Goal: Transaction & Acquisition: Purchase product/service

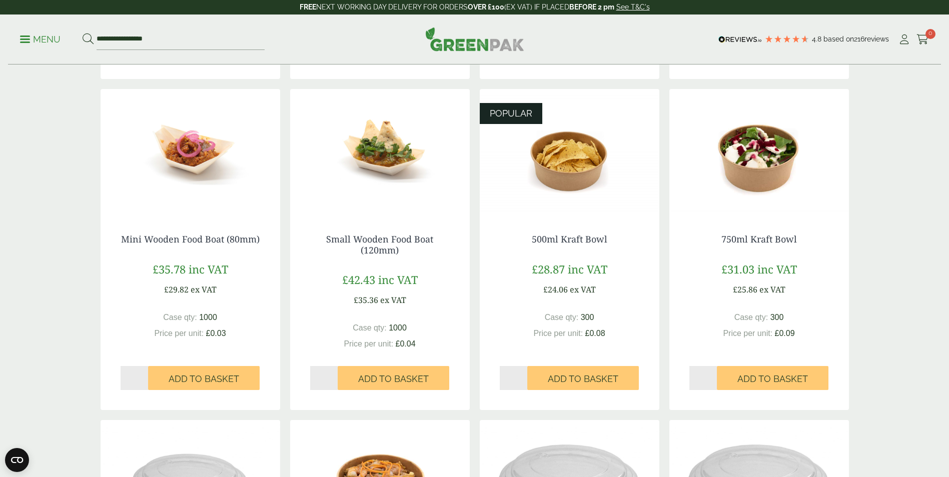
scroll to position [584, 0]
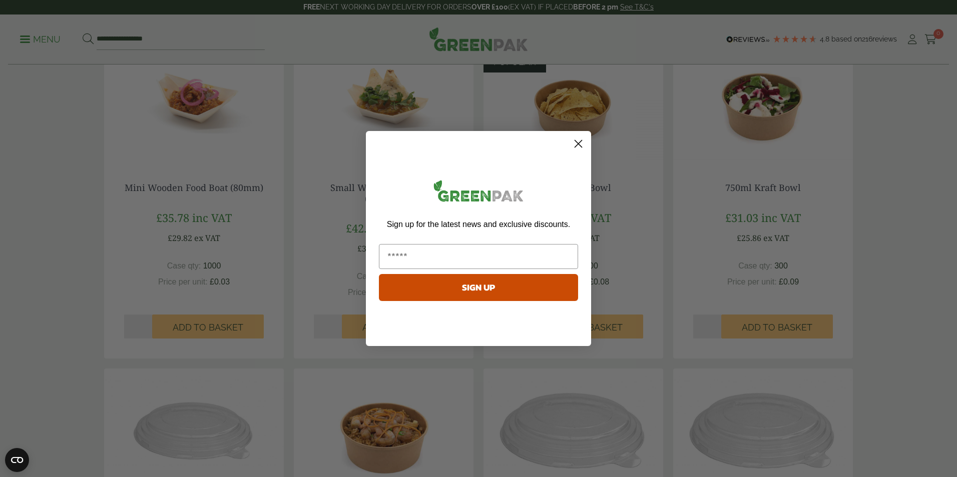
click at [580, 146] on icon "Close dialog" at bounding box center [578, 144] width 7 height 7
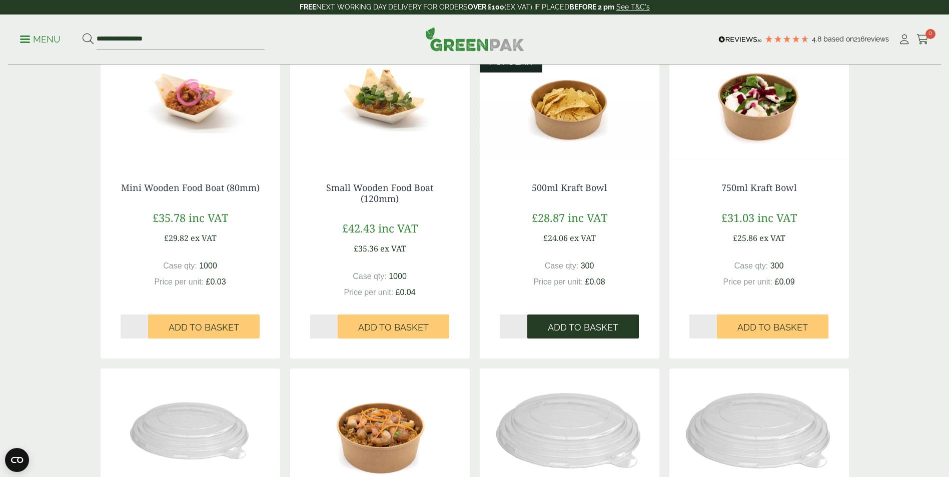
click at [595, 330] on span "Add to Basket" at bounding box center [583, 327] width 71 height 11
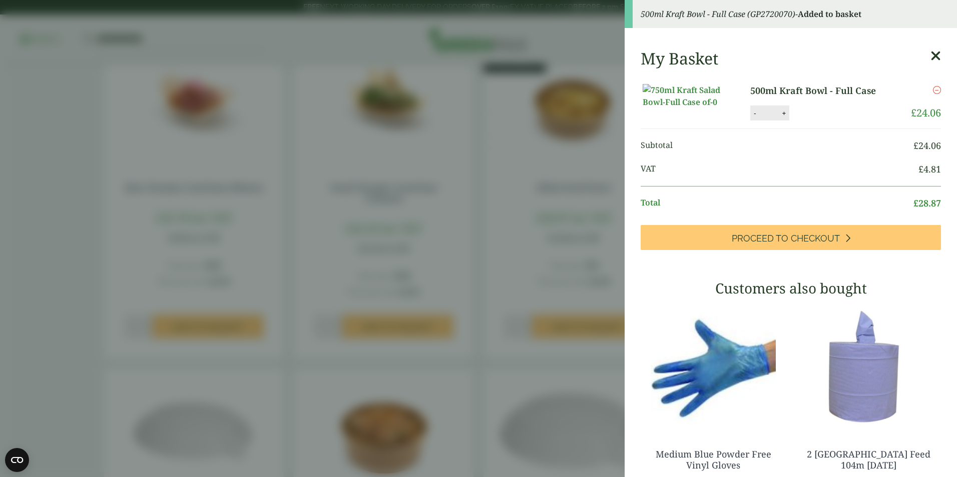
click at [930, 58] on icon at bounding box center [935, 56] width 11 height 14
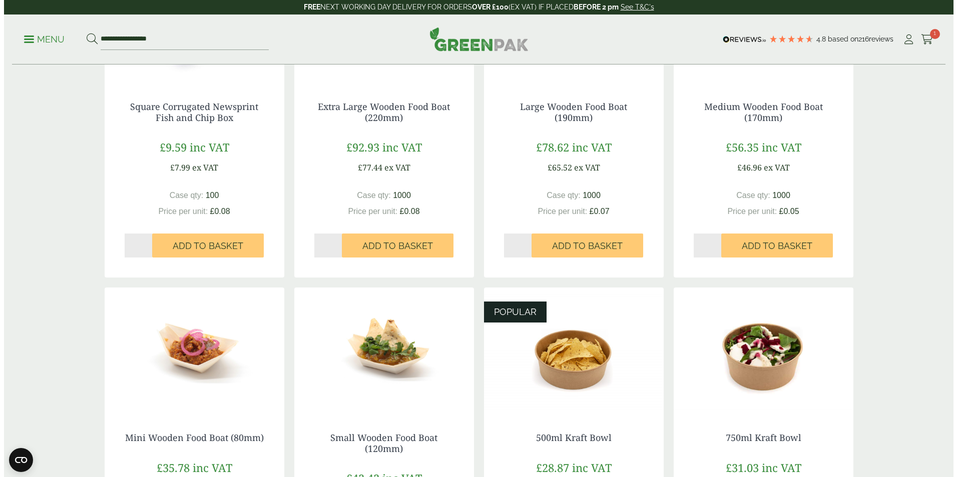
scroll to position [0, 0]
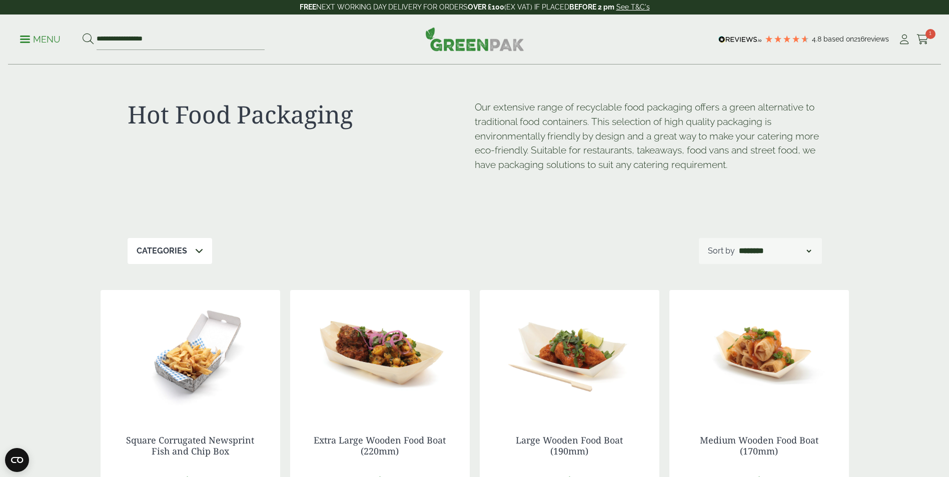
click at [43, 43] on p "Menu" at bounding box center [40, 40] width 41 height 12
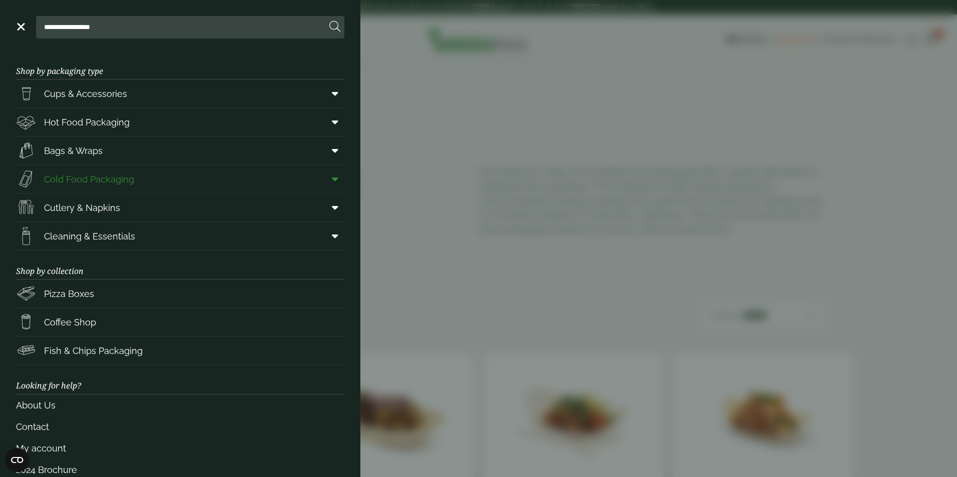
click at [332, 180] on icon at bounding box center [335, 179] width 7 height 10
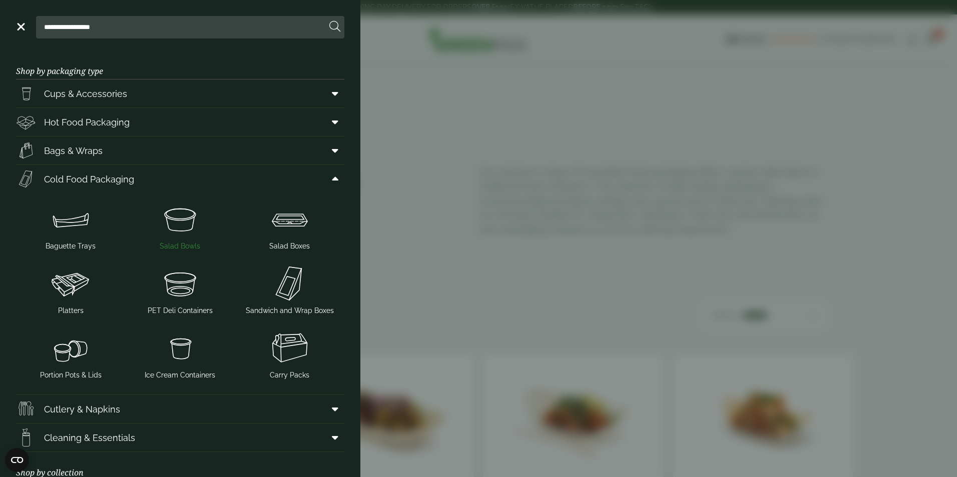
click at [185, 242] on span "Salad Bowls" at bounding box center [180, 246] width 41 height 11
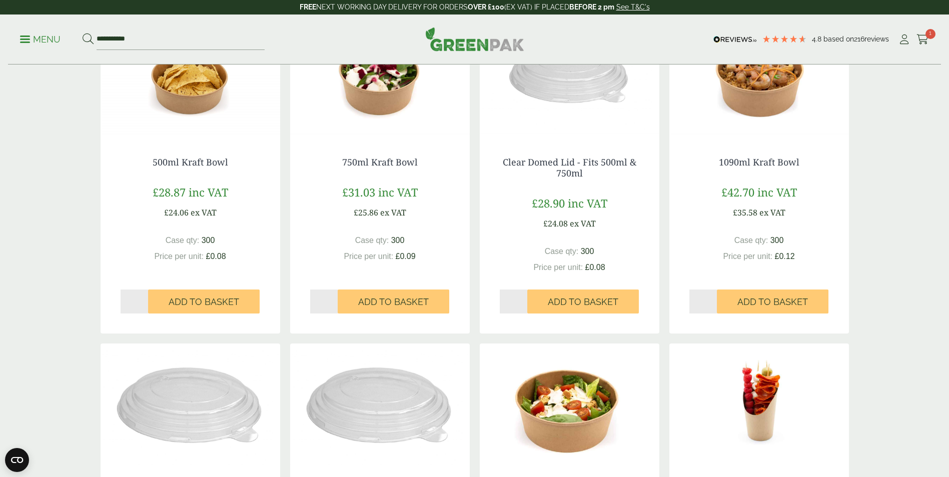
scroll to position [167, 0]
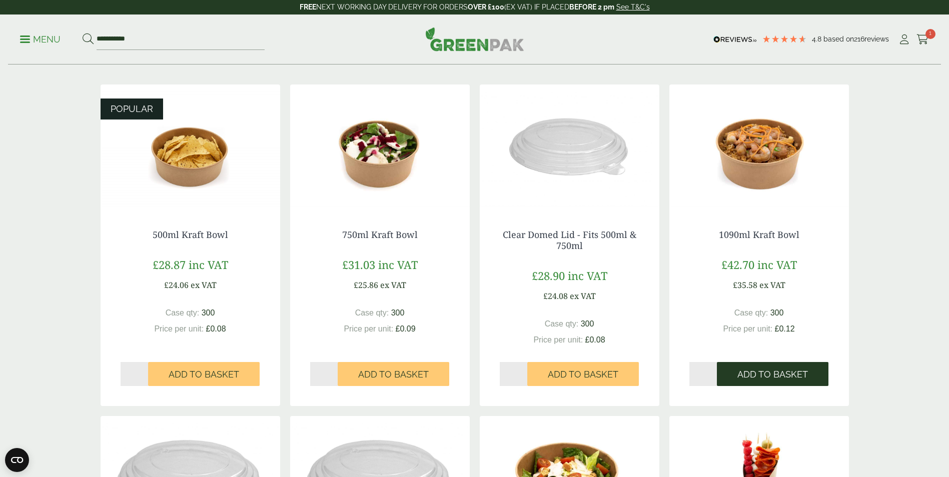
click at [793, 378] on span "Add to Basket" at bounding box center [773, 374] width 71 height 11
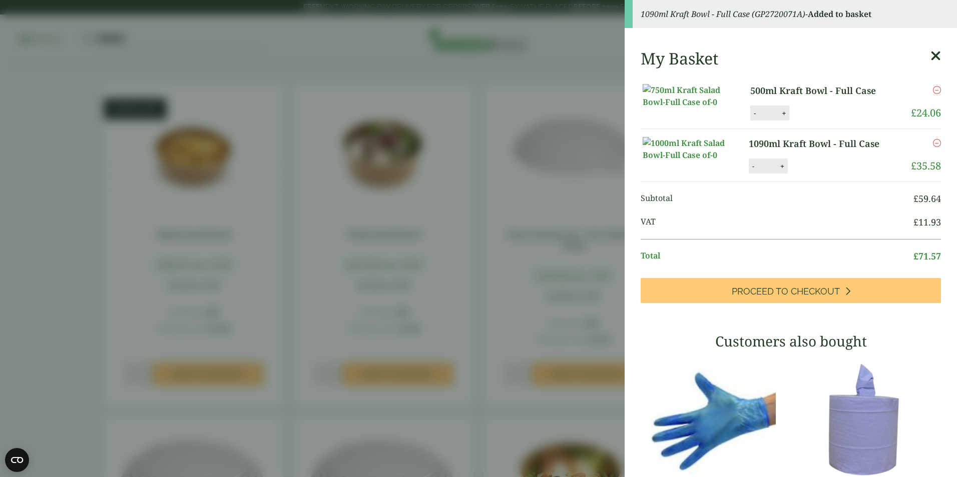
click at [930, 61] on icon at bounding box center [935, 56] width 11 height 14
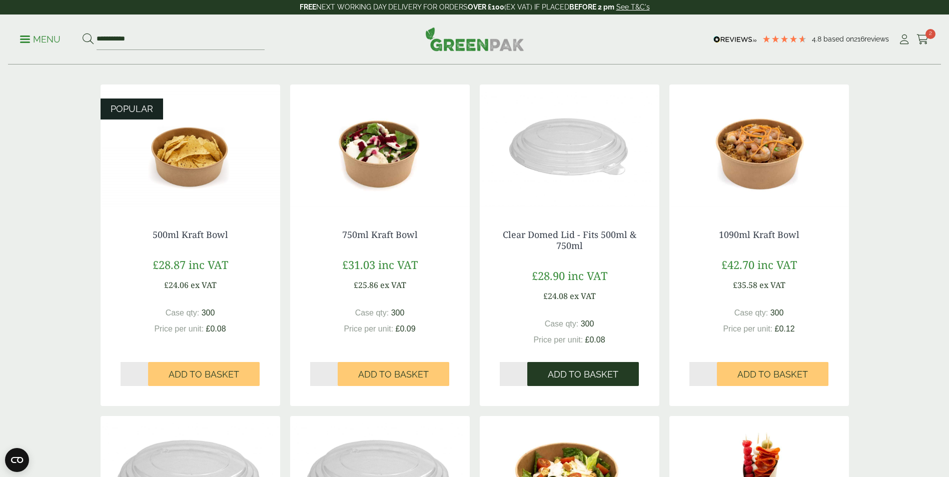
click at [603, 376] on span "Add to Basket" at bounding box center [583, 374] width 71 height 11
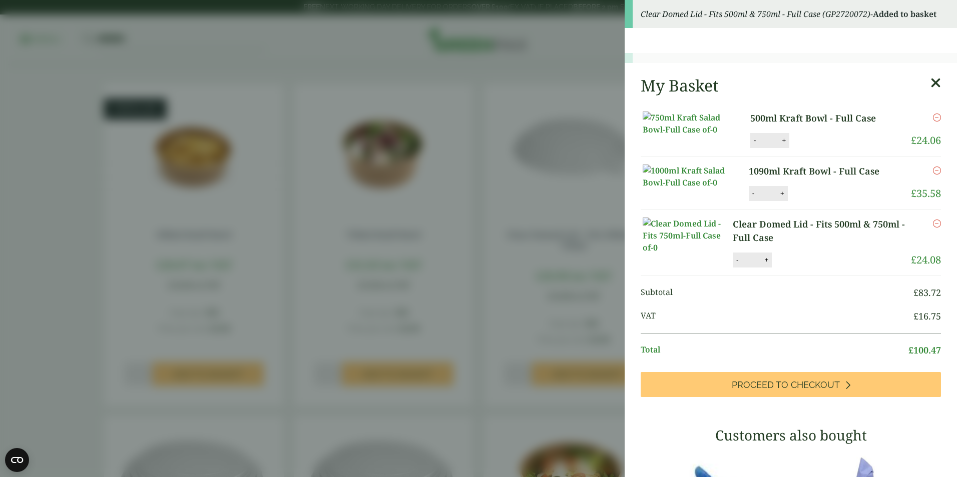
click at [493, 171] on aside "Clear Domed Lid - Fits 500ml & 750ml - Full Case (GP2720072) - Added to basket …" at bounding box center [478, 238] width 957 height 477
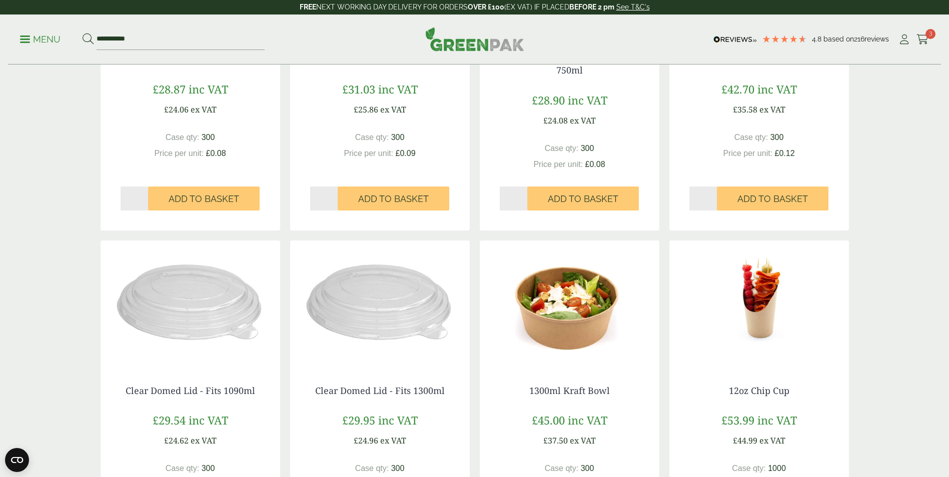
scroll to position [417, 0]
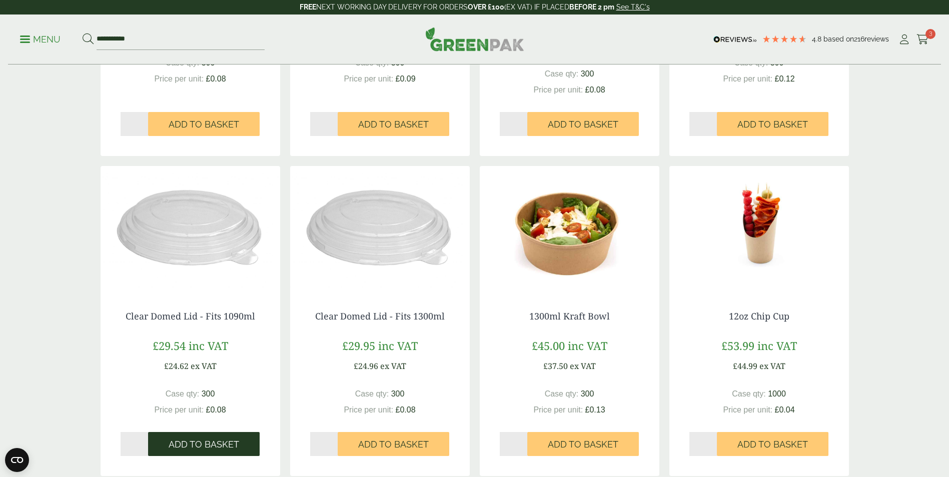
click at [234, 445] on span "Add to Basket" at bounding box center [204, 444] width 71 height 11
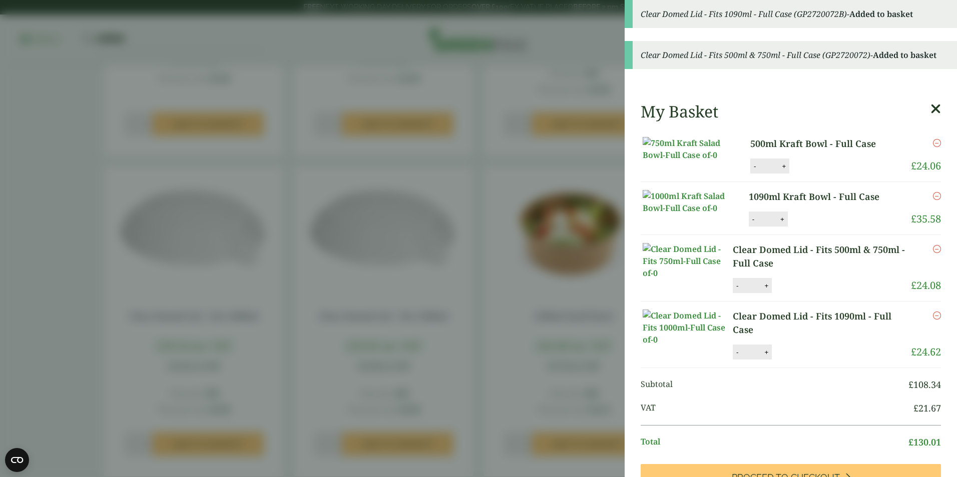
click at [374, 222] on aside "Clear Domed Lid - Fits 1090ml - Full Case (GP2720072B) - Added to basket Clear …" at bounding box center [478, 238] width 957 height 477
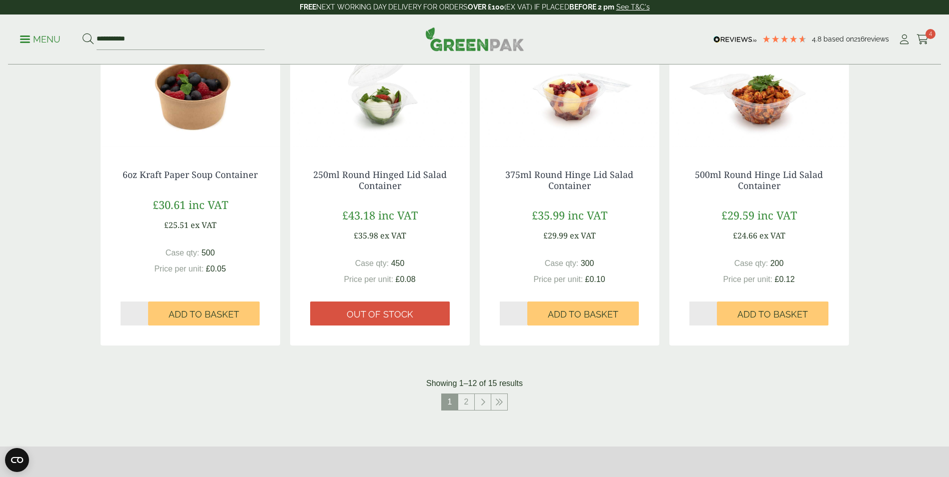
scroll to position [881, 0]
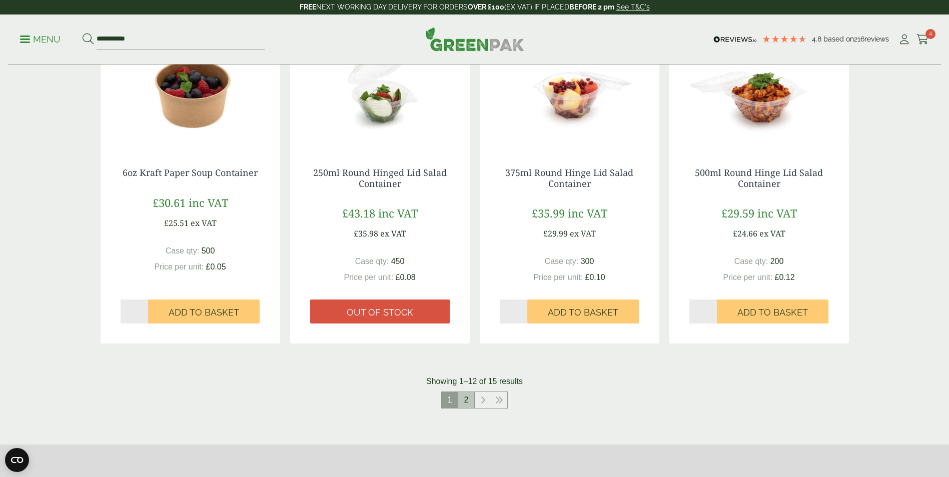
click at [469, 405] on link "2" at bounding box center [466, 400] width 16 height 16
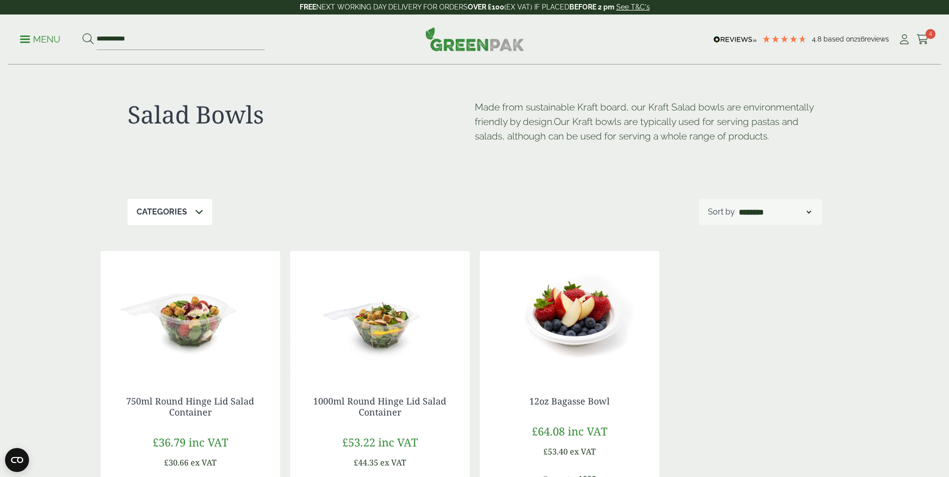
click at [45, 41] on p "Menu" at bounding box center [40, 40] width 41 height 12
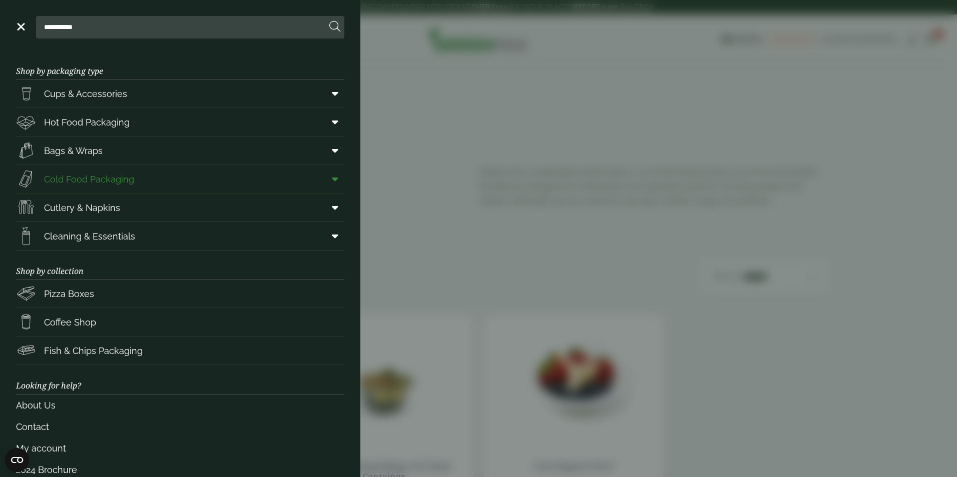
click at [332, 180] on icon at bounding box center [335, 179] width 7 height 10
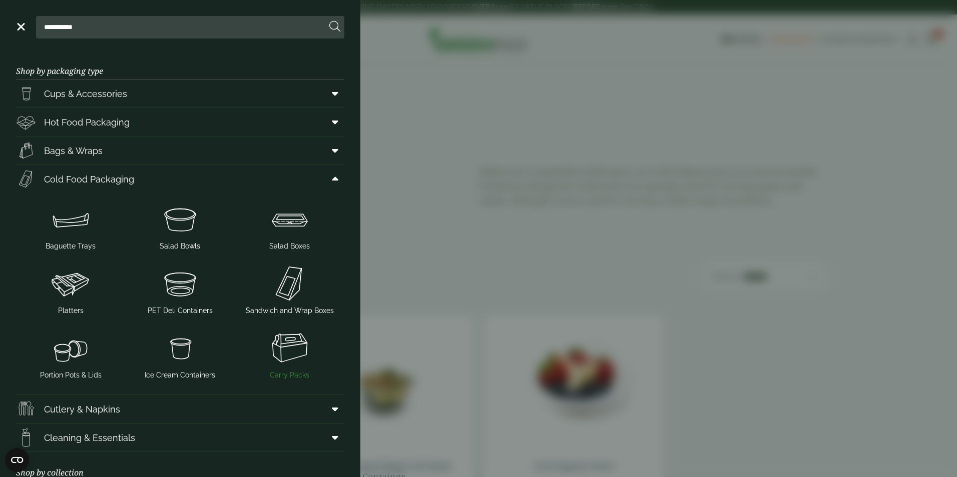
click at [289, 371] on span "Carry Packs" at bounding box center [290, 375] width 40 height 11
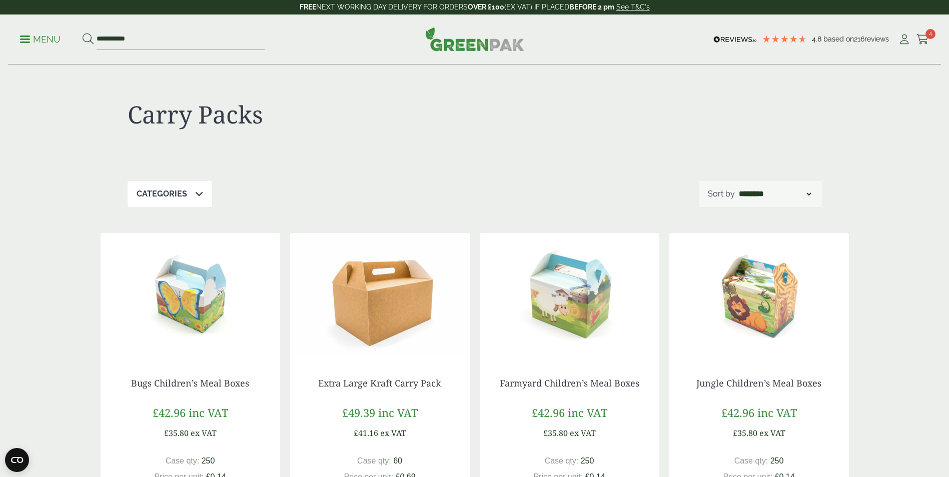
click at [32, 43] on p "Menu" at bounding box center [40, 40] width 41 height 12
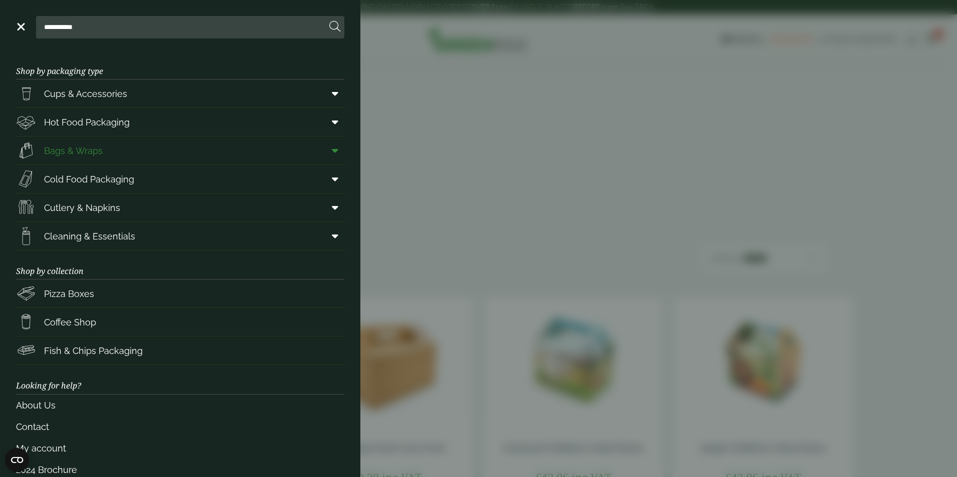
click at [322, 148] on span at bounding box center [333, 150] width 23 height 19
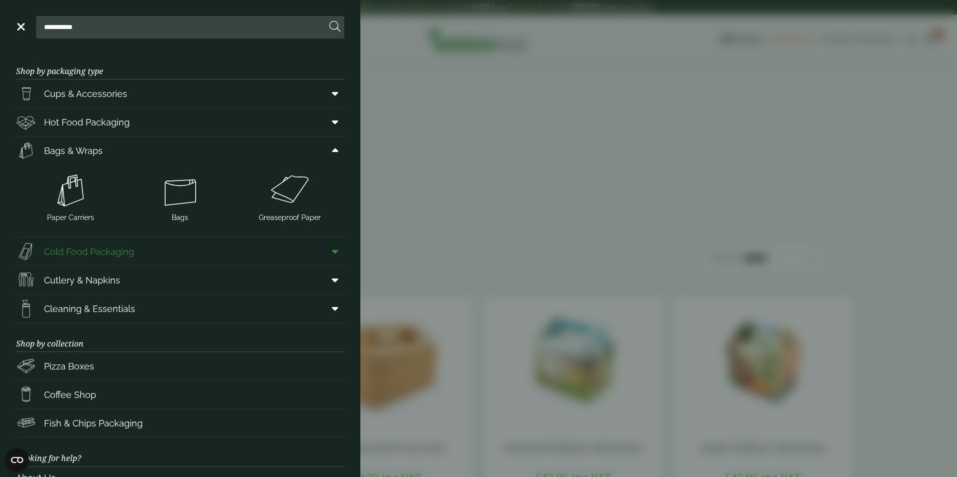
click at [135, 255] on link "Cold Food Packaging" at bounding box center [180, 252] width 328 height 28
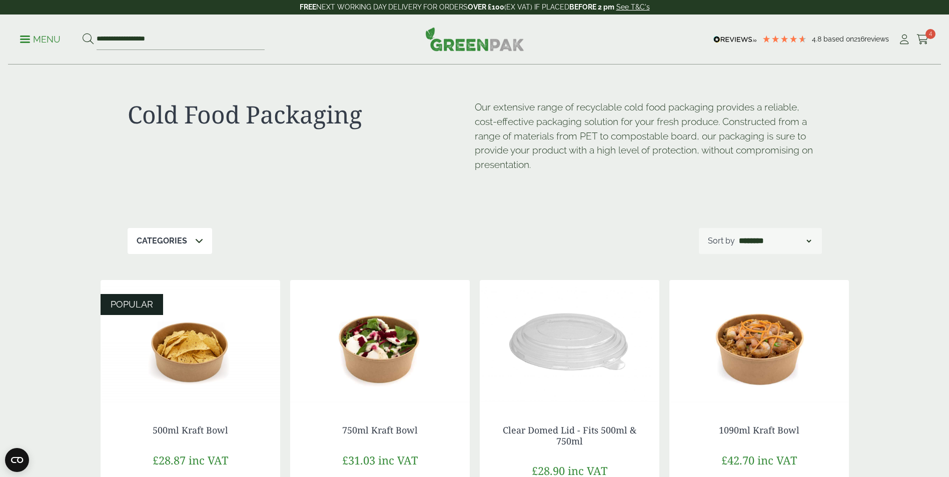
click at [44, 42] on p "Menu" at bounding box center [40, 40] width 41 height 12
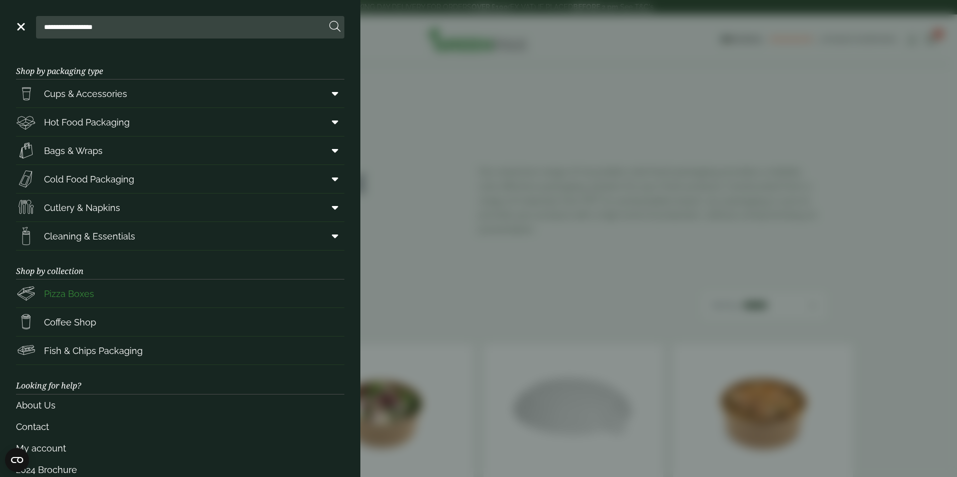
click at [139, 292] on link "Pizza Boxes" at bounding box center [180, 294] width 328 height 28
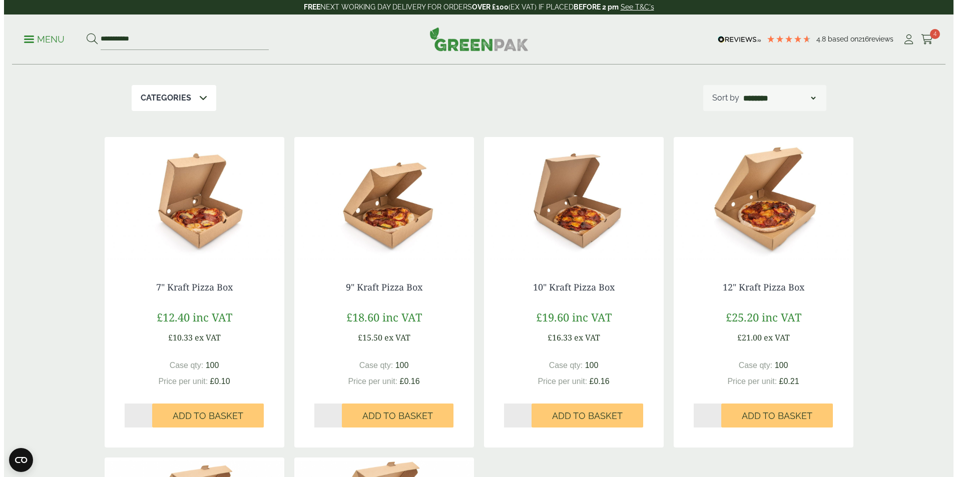
scroll to position [167, 0]
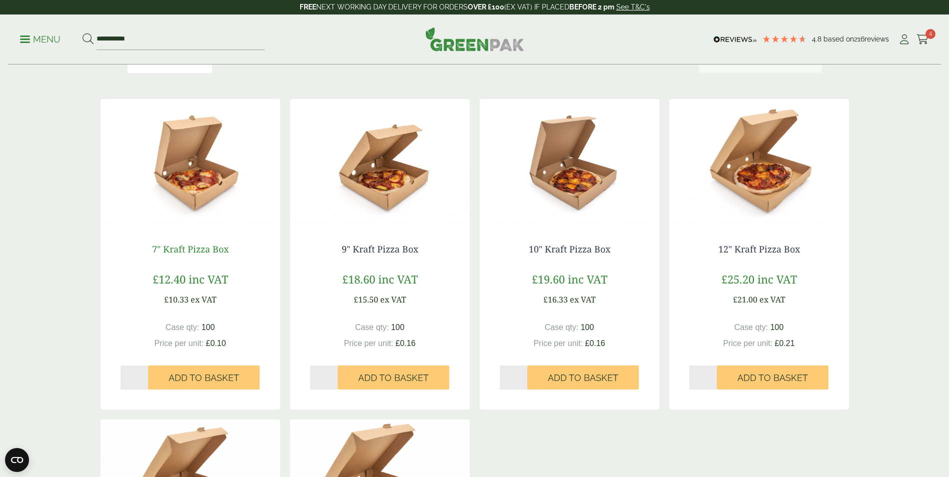
click at [203, 250] on link "7" Kraft Pizza Box" at bounding box center [190, 249] width 77 height 12
click at [51, 39] on p "Menu" at bounding box center [40, 40] width 41 height 12
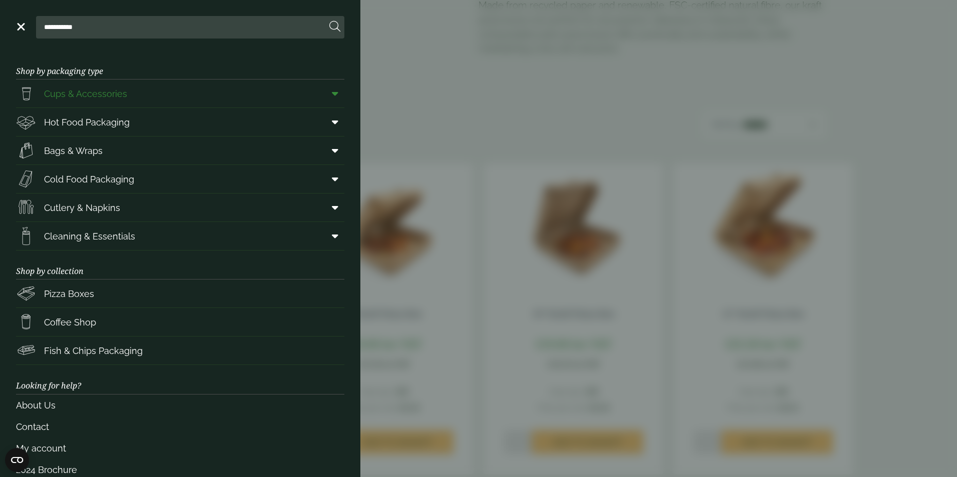
click at [91, 90] on span "Cups & Accessories" at bounding box center [85, 94] width 83 height 14
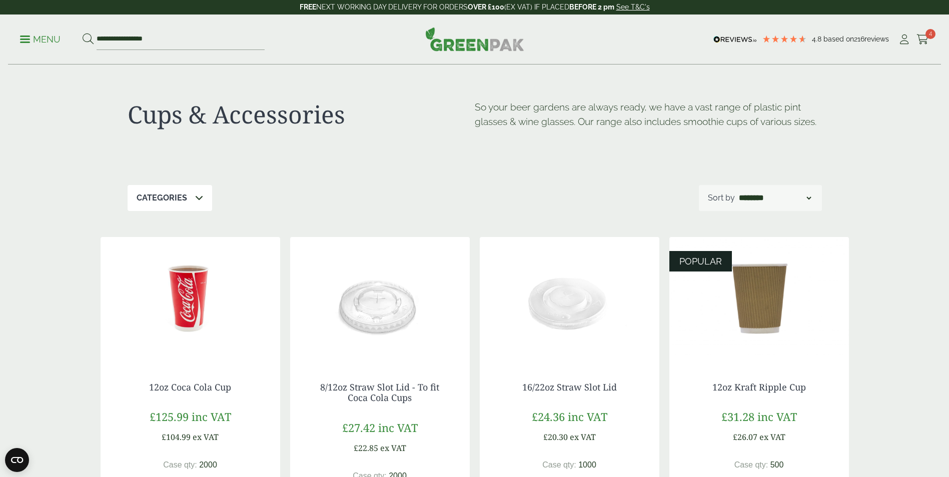
click at [49, 40] on p "Menu" at bounding box center [40, 40] width 41 height 12
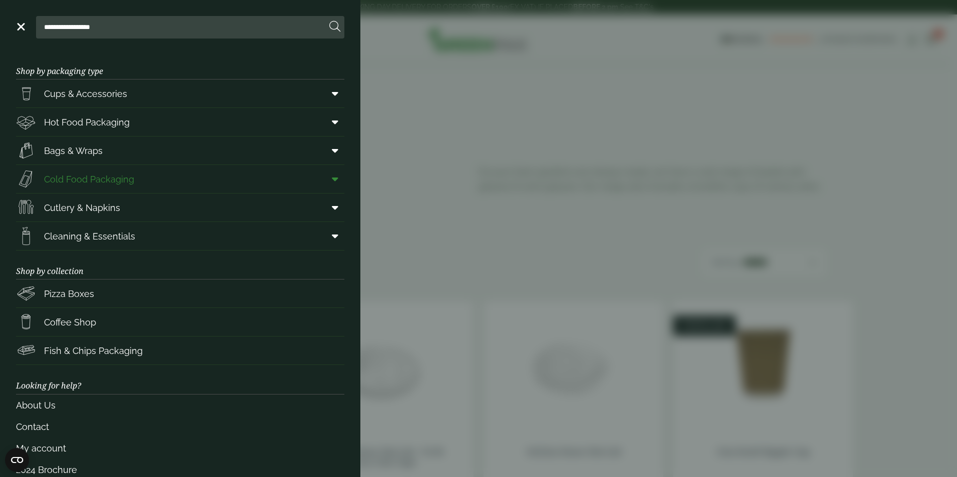
click at [332, 180] on span at bounding box center [333, 179] width 23 height 19
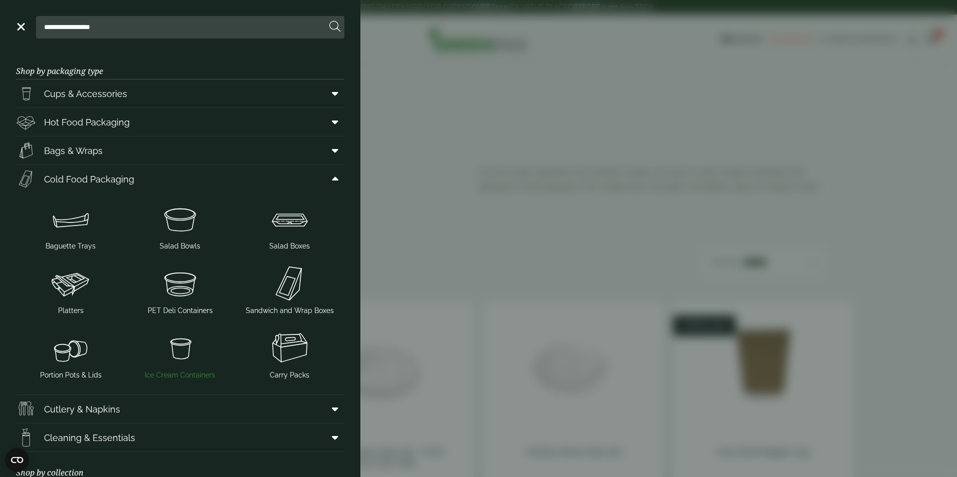
click at [175, 359] on img at bounding box center [181, 348] width 102 height 40
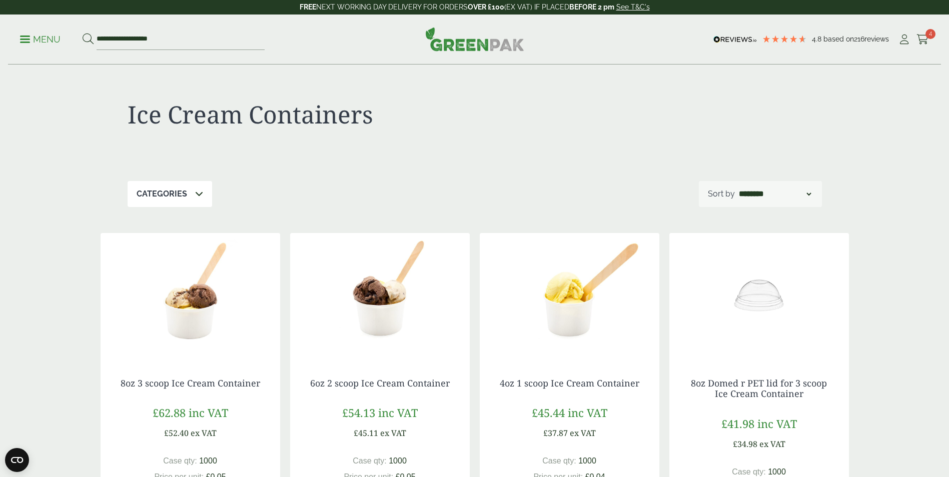
click at [39, 36] on p "Menu" at bounding box center [40, 40] width 41 height 12
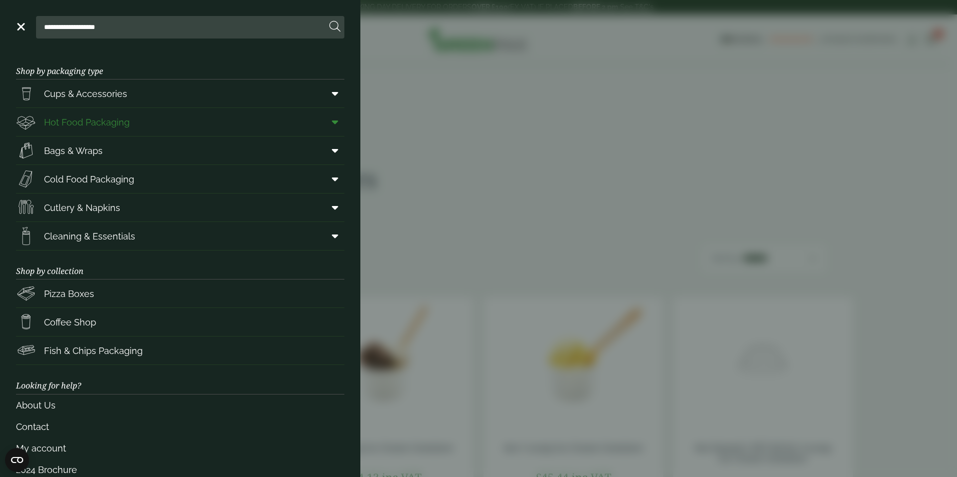
click at [284, 128] on link "Hot Food Packaging" at bounding box center [180, 122] width 328 height 28
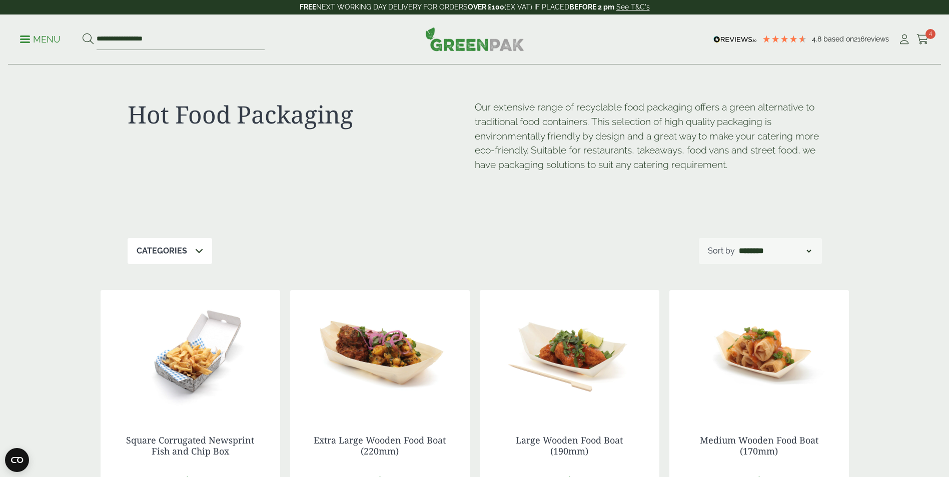
click at [26, 36] on link "Menu" at bounding box center [40, 39] width 41 height 10
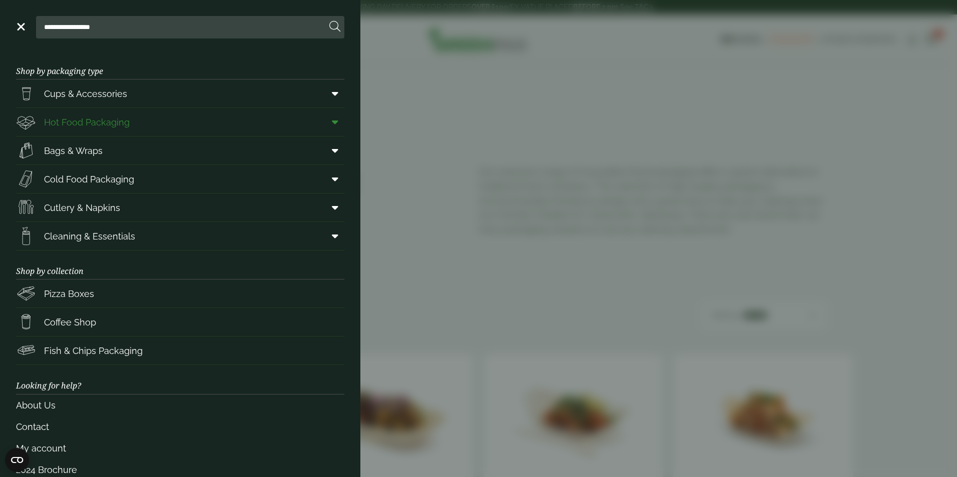
click at [332, 122] on icon at bounding box center [335, 122] width 7 height 10
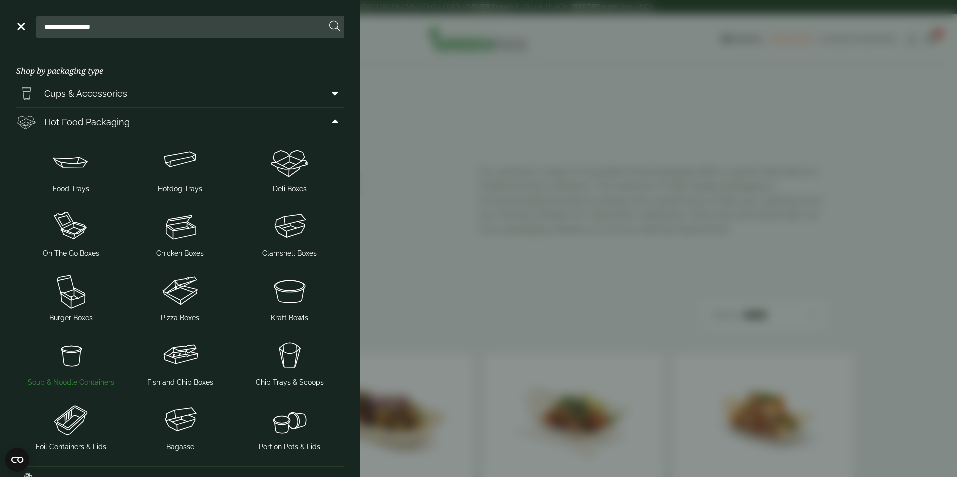
click at [75, 367] on img at bounding box center [71, 356] width 102 height 40
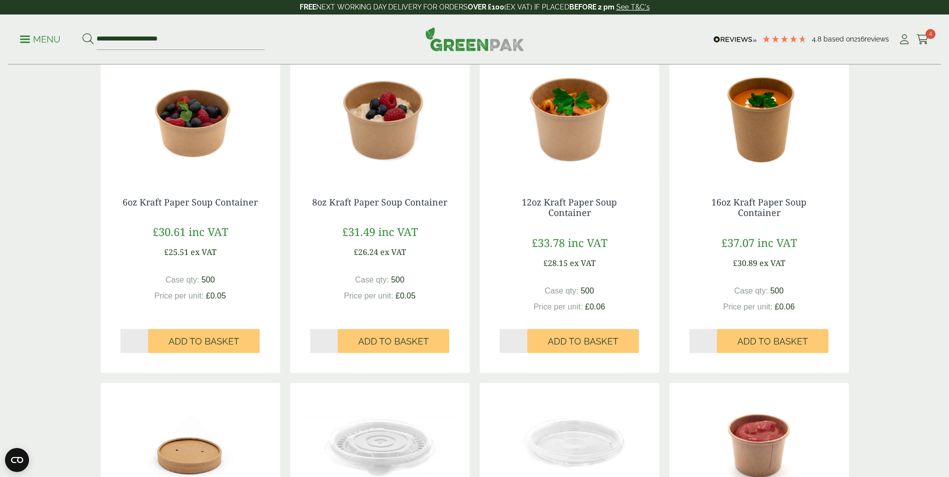
scroll to position [167, 0]
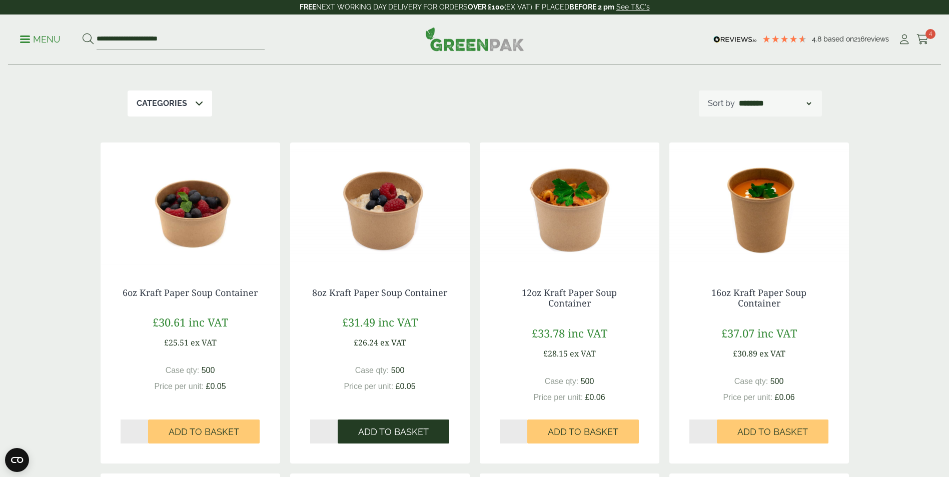
click at [408, 435] on span "Add to Basket" at bounding box center [393, 432] width 71 height 11
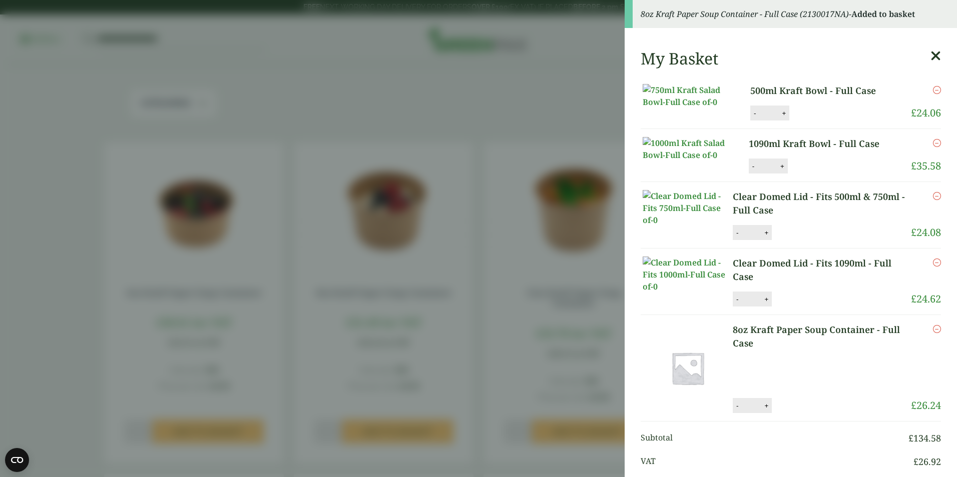
click at [930, 57] on icon at bounding box center [935, 56] width 11 height 14
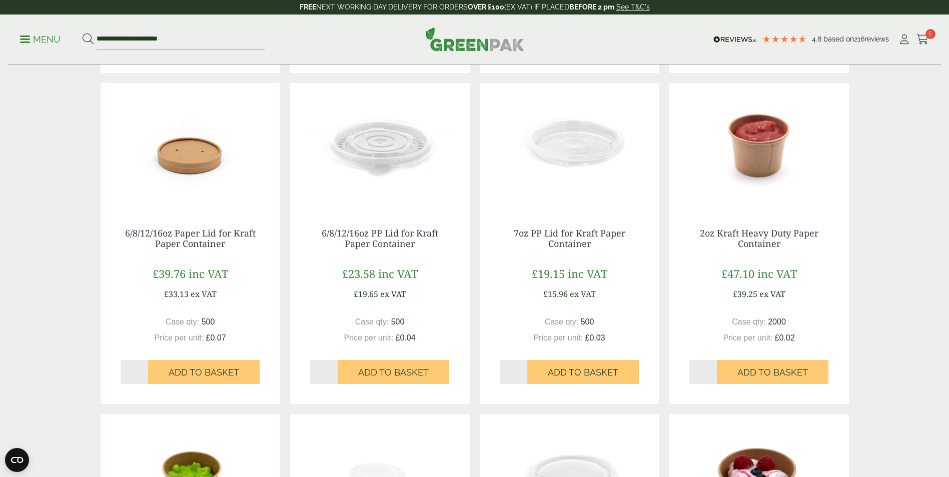
scroll to position [584, 0]
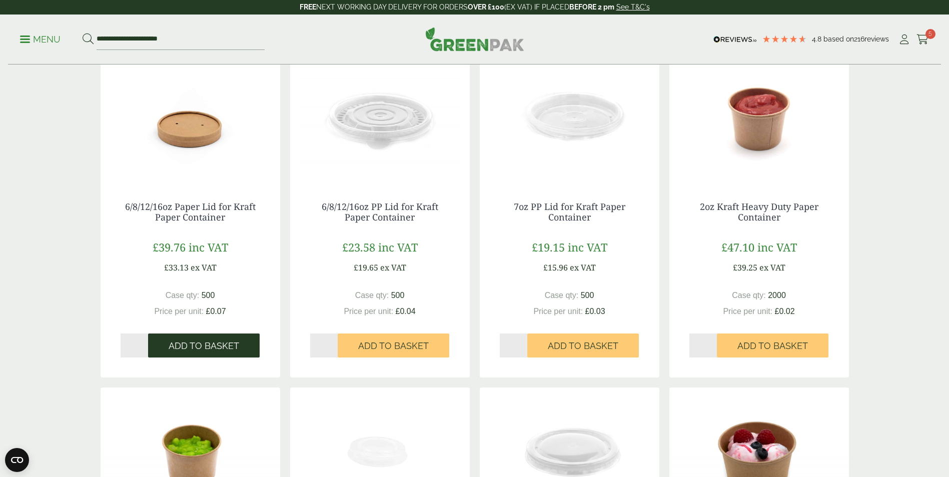
click at [223, 343] on span "Add to Basket" at bounding box center [204, 346] width 71 height 11
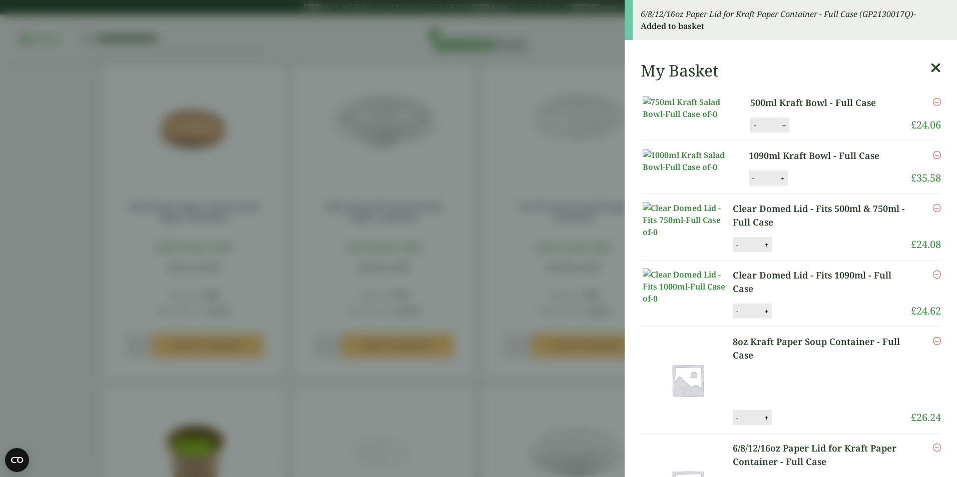
click at [930, 67] on icon at bounding box center [935, 68] width 11 height 14
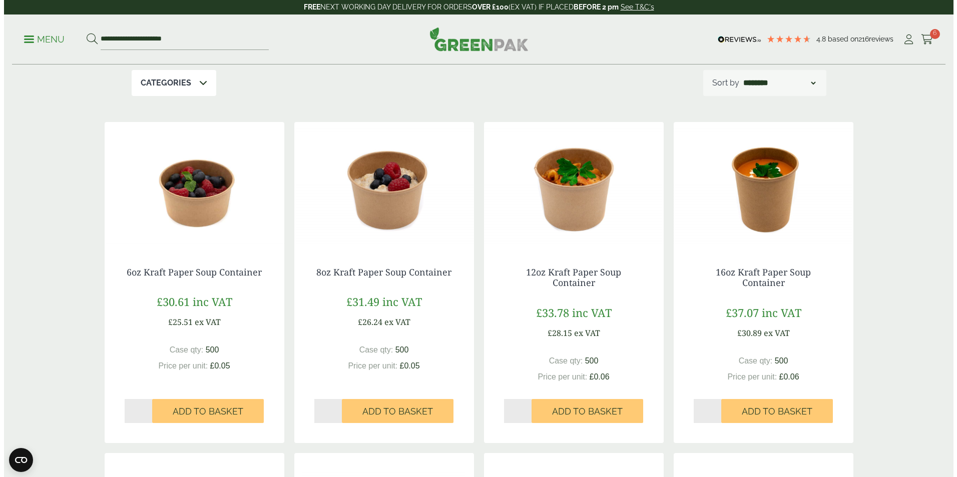
scroll to position [0, 0]
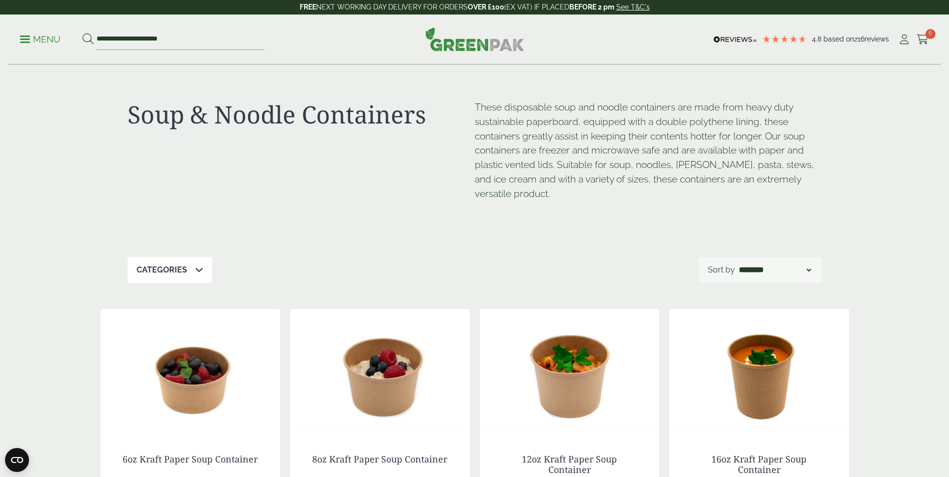
click at [45, 38] on p "Menu" at bounding box center [40, 40] width 41 height 12
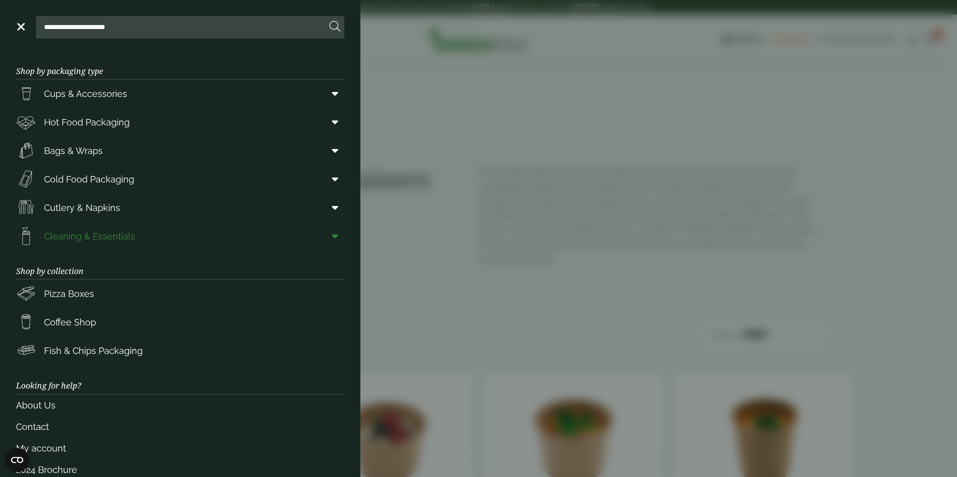
click at [219, 238] on link "Cleaning & Essentials" at bounding box center [180, 236] width 328 height 28
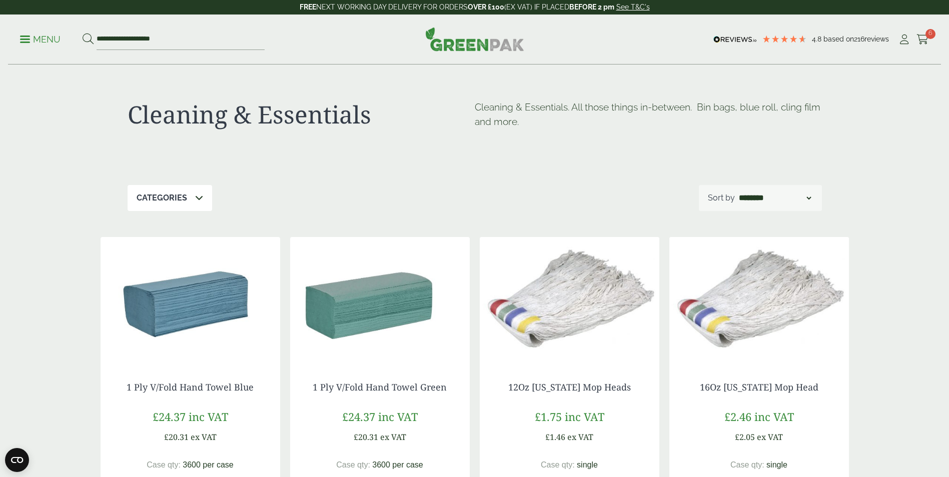
click at [38, 34] on p "Menu" at bounding box center [40, 40] width 41 height 12
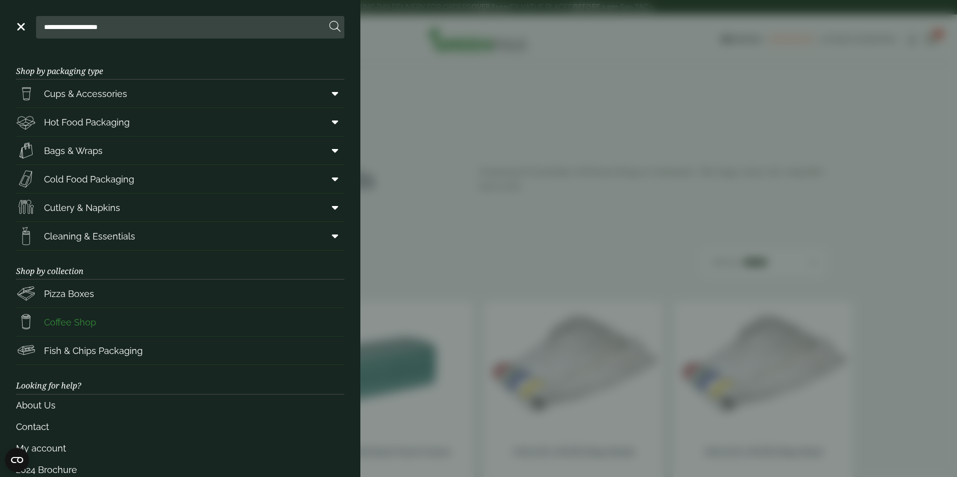
click at [90, 321] on span "Coffee Shop" at bounding box center [70, 323] width 52 height 14
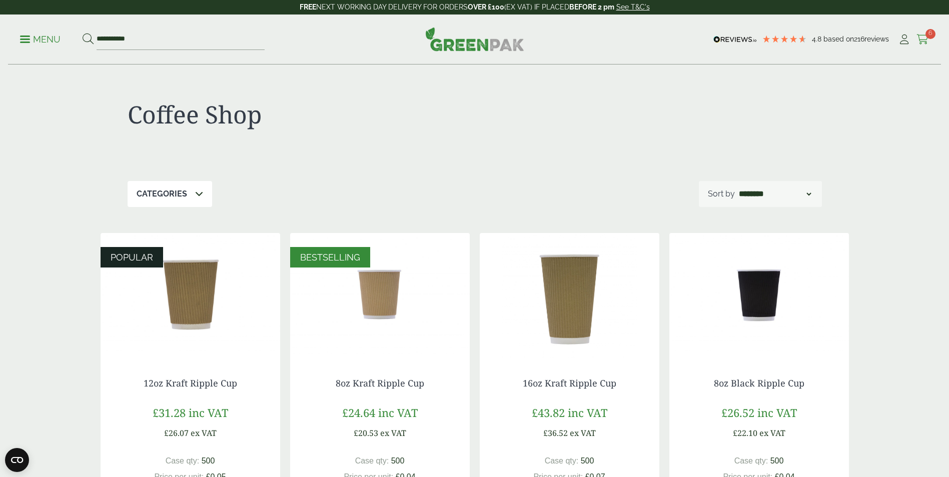
click at [925, 43] on icon at bounding box center [923, 40] width 13 height 10
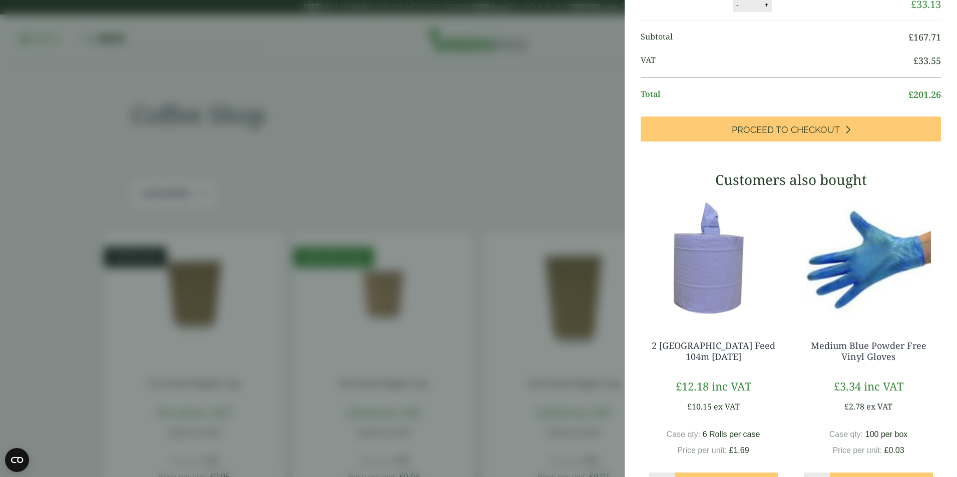
scroll to position [417, 0]
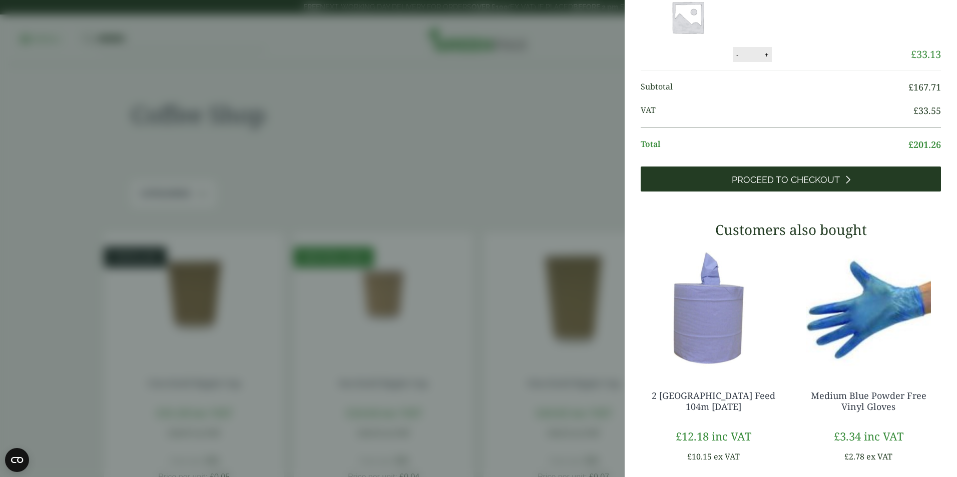
click at [788, 192] on link "Proceed to Checkout" at bounding box center [790, 179] width 300 height 25
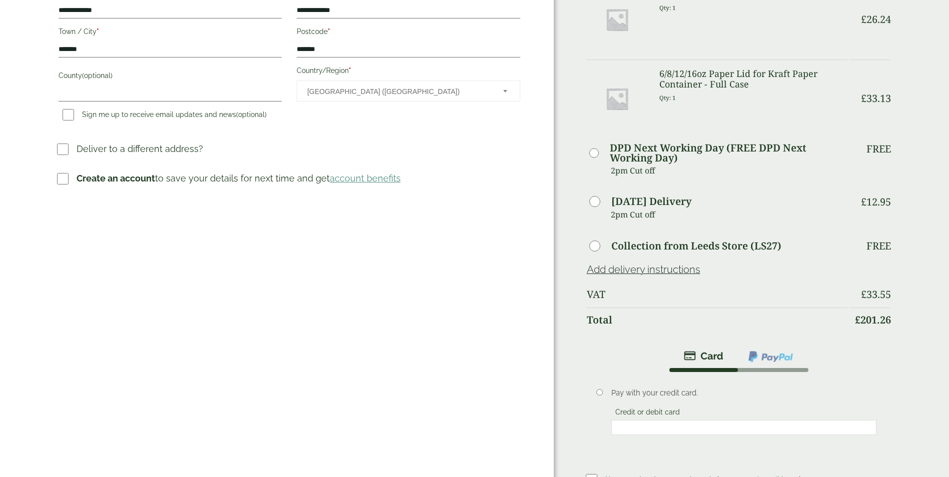
scroll to position [334, 0]
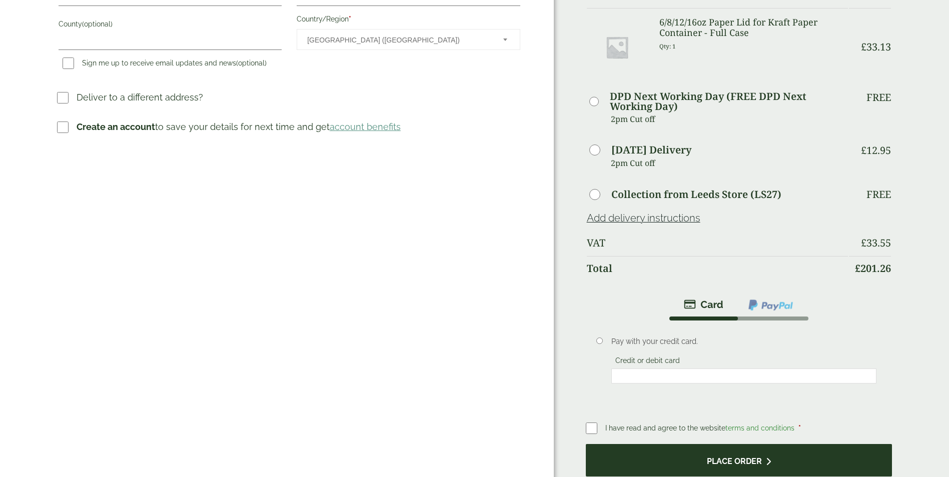
click at [779, 462] on button "Place order" at bounding box center [739, 460] width 307 height 33
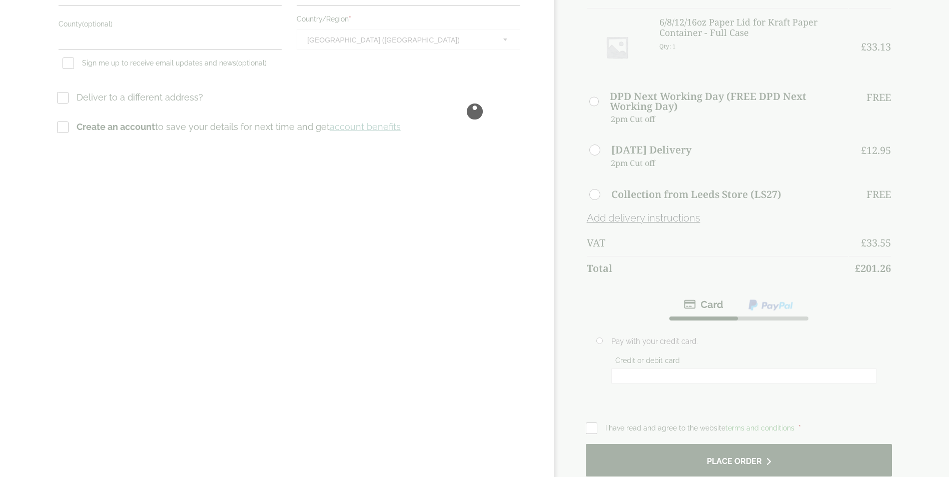
scroll to position [0, 0]
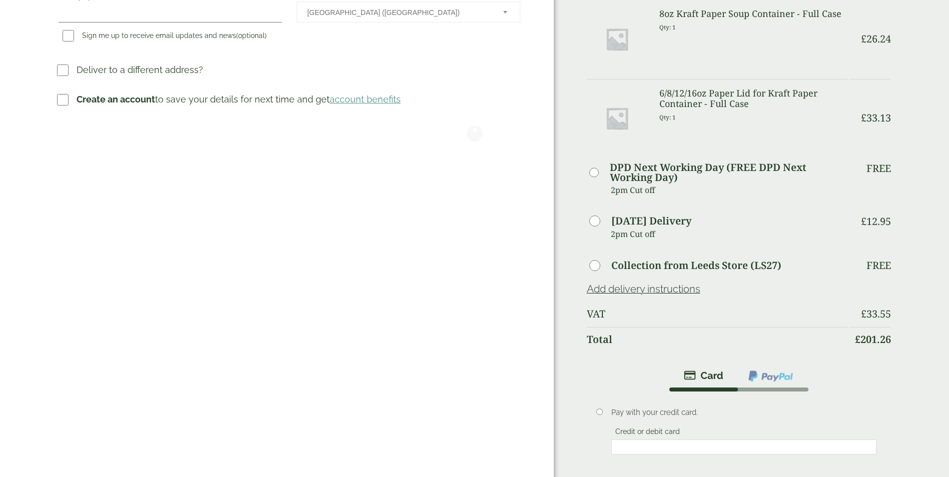
scroll to position [417, 0]
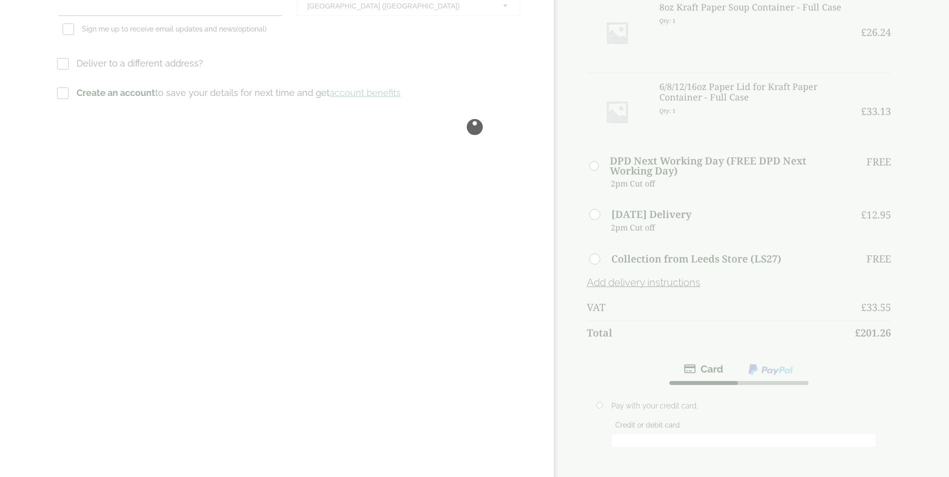
scroll to position [417, 0]
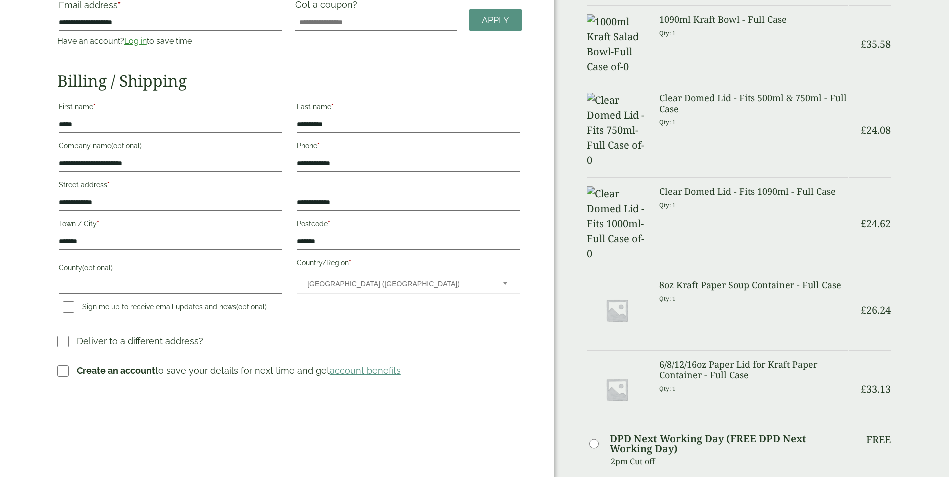
scroll to position [61, 0]
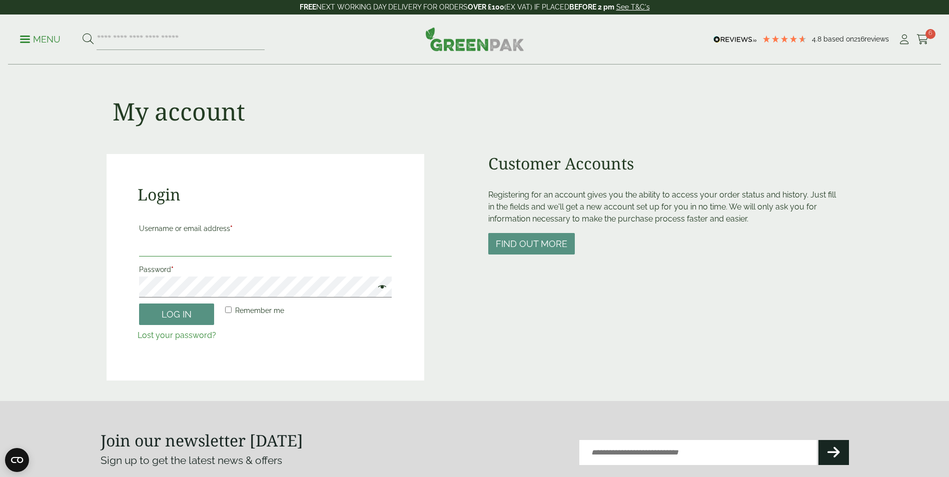
click at [243, 255] on input "Username or email address *" at bounding box center [265, 246] width 253 height 21
type input "**********"
click at [195, 337] on link "Lost your password?" at bounding box center [177, 336] width 79 height 10
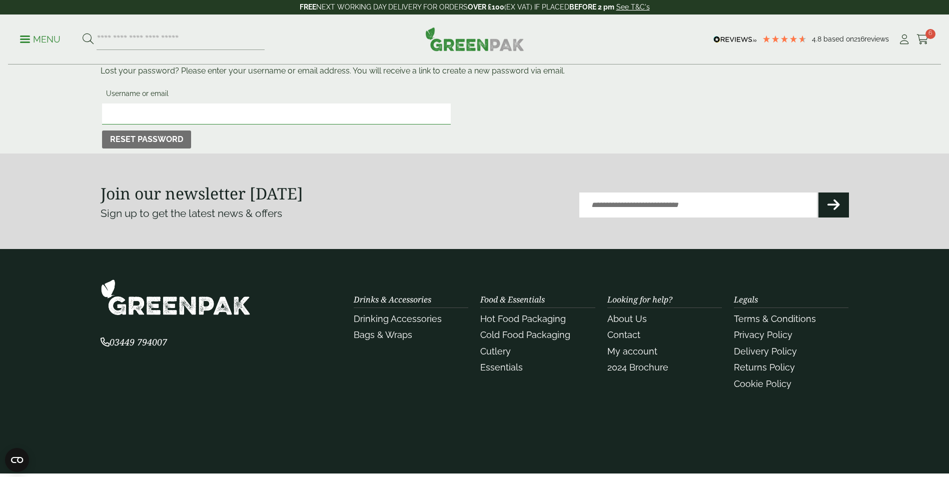
click at [173, 117] on input "Username or email" at bounding box center [276, 114] width 349 height 21
type input "**********"
click at [135, 138] on button "Reset password" at bounding box center [146, 140] width 89 height 18
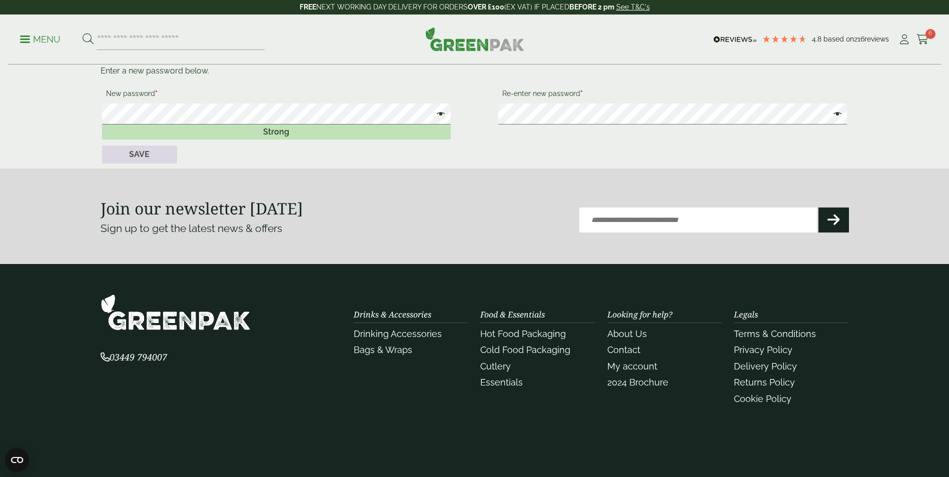
click at [164, 149] on button "Save" at bounding box center [139, 155] width 75 height 18
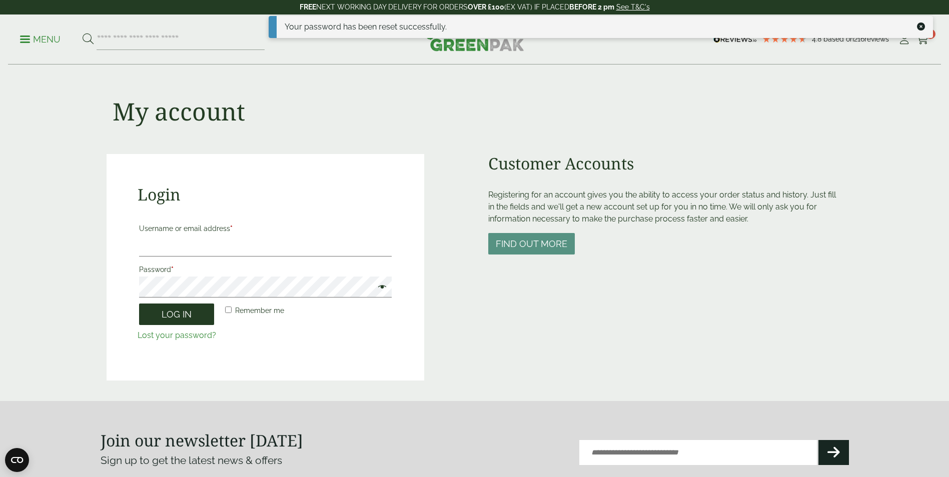
type input "**********"
click at [187, 317] on button "Log in" at bounding box center [176, 315] width 75 height 22
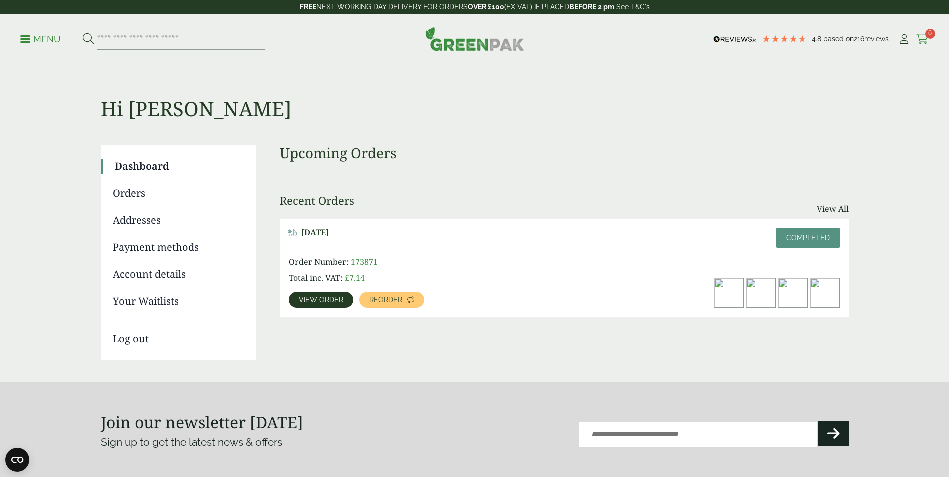
click at [924, 37] on icon at bounding box center [923, 40] width 13 height 10
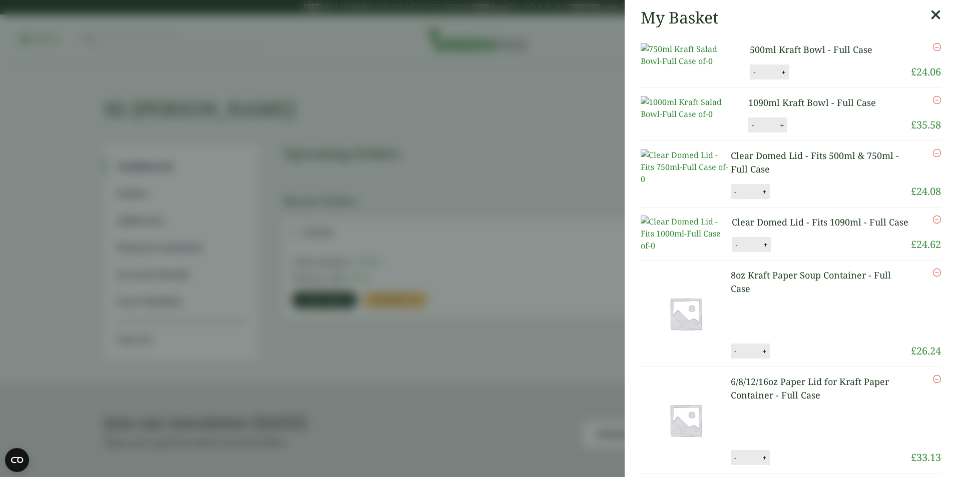
scroll to position [250, 0]
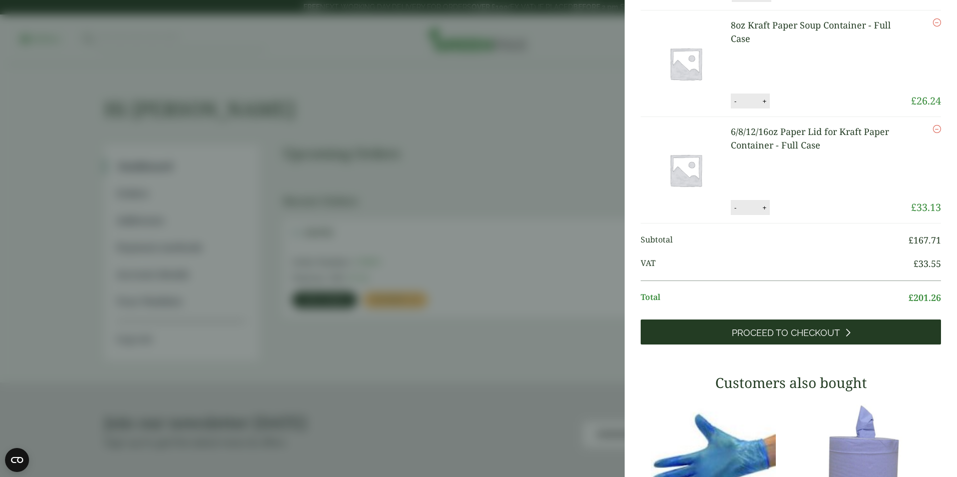
click at [786, 345] on link "Proceed to Checkout" at bounding box center [790, 332] width 300 height 25
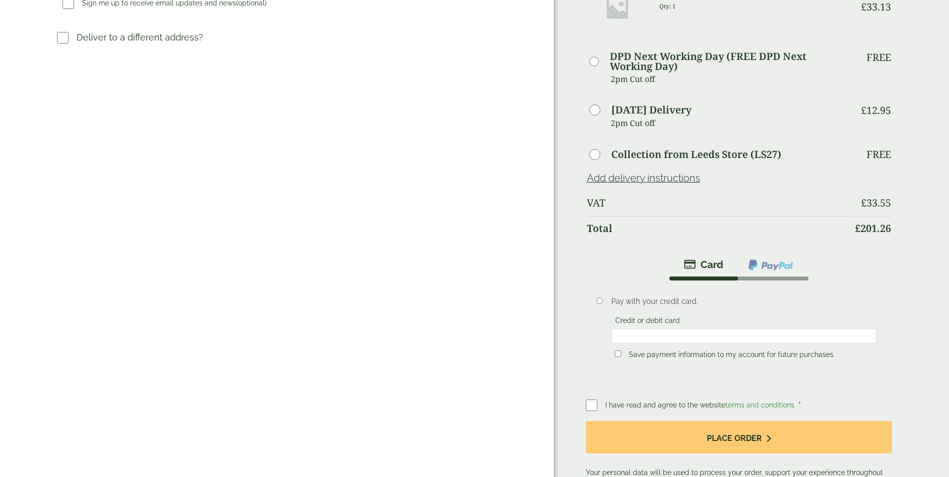
scroll to position [417, 0]
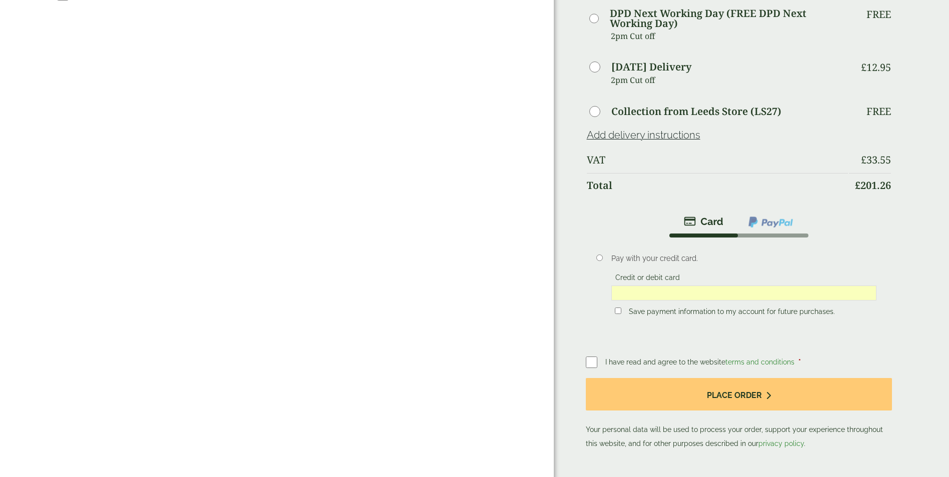
click at [601, 358] on label at bounding box center [596, 362] width 20 height 14
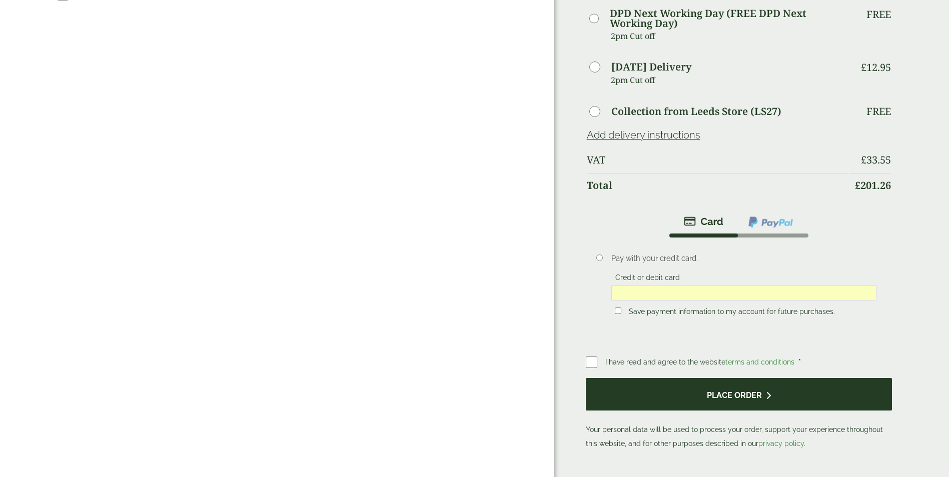
click at [703, 393] on button "Place order" at bounding box center [739, 394] width 307 height 33
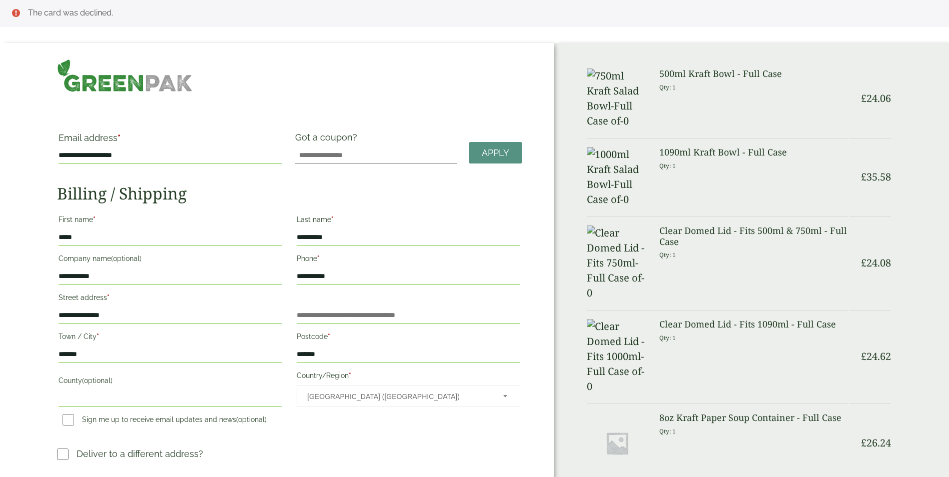
scroll to position [0, 0]
